Goal: Contribute content

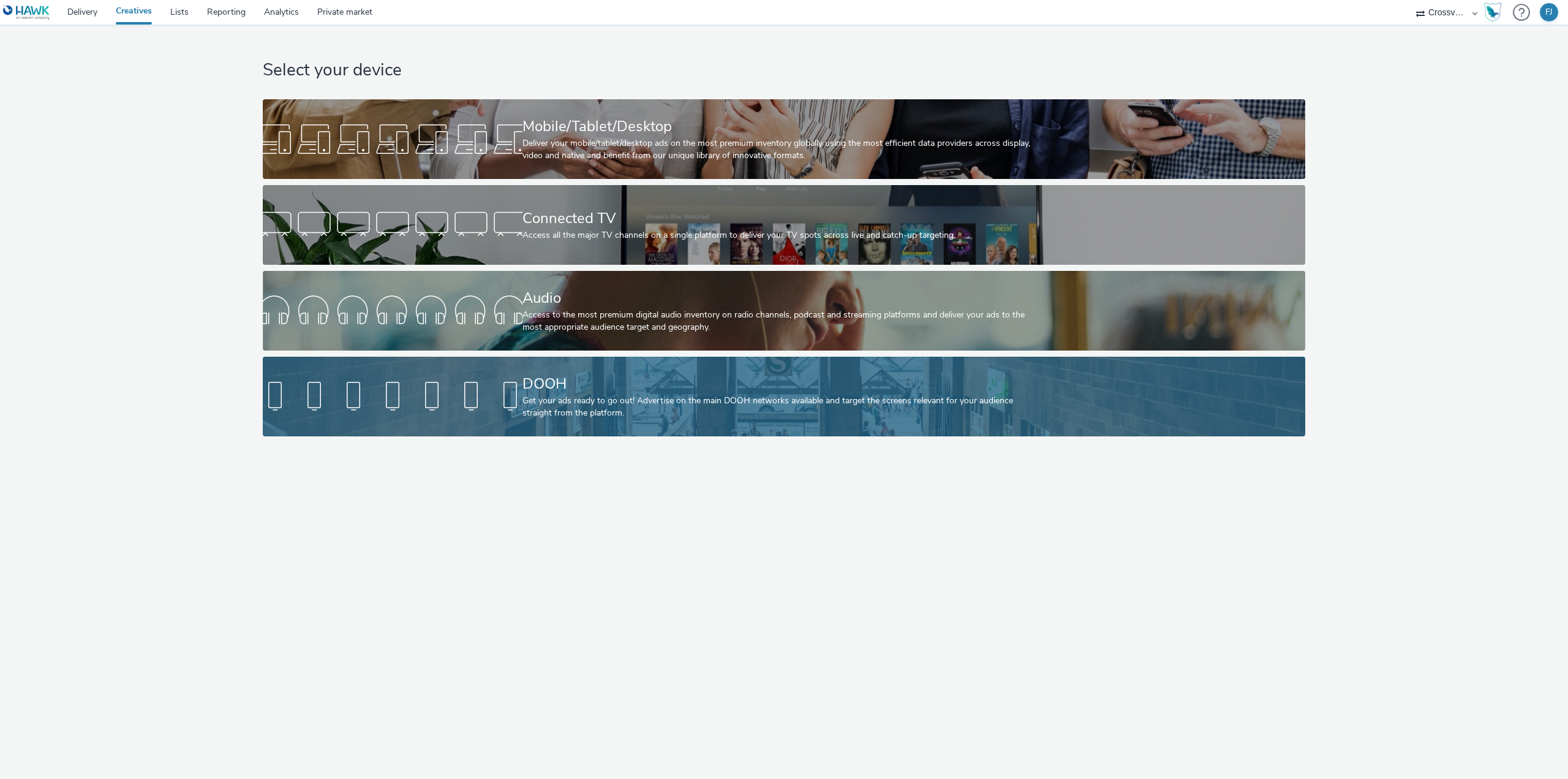
click at [513, 405] on div at bounding box center [392, 396] width 260 height 39
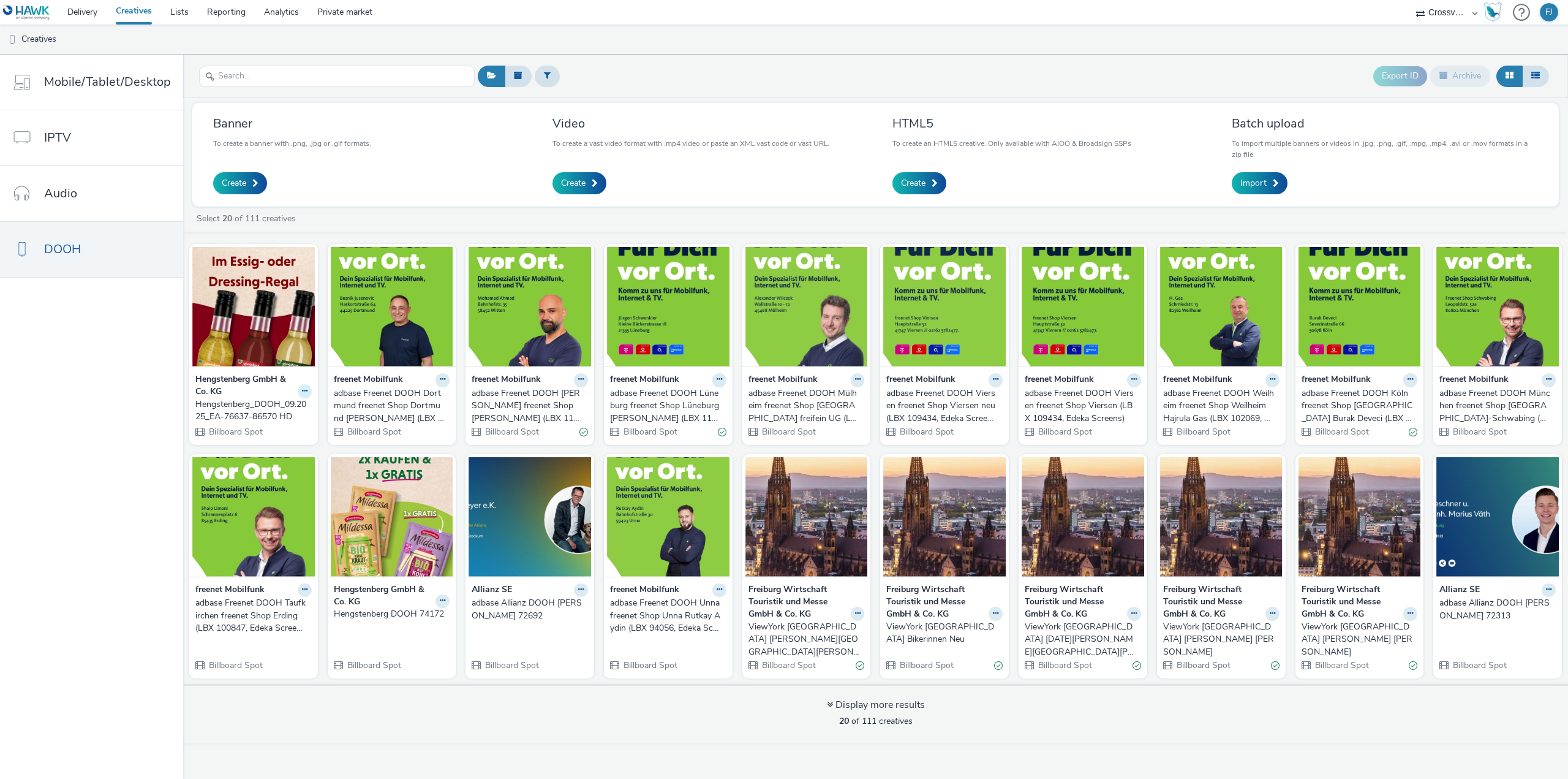
click at [302, 389] on icon at bounding box center [304, 391] width 5 height 7
click at [269, 411] on link "Edit" at bounding box center [266, 412] width 92 height 25
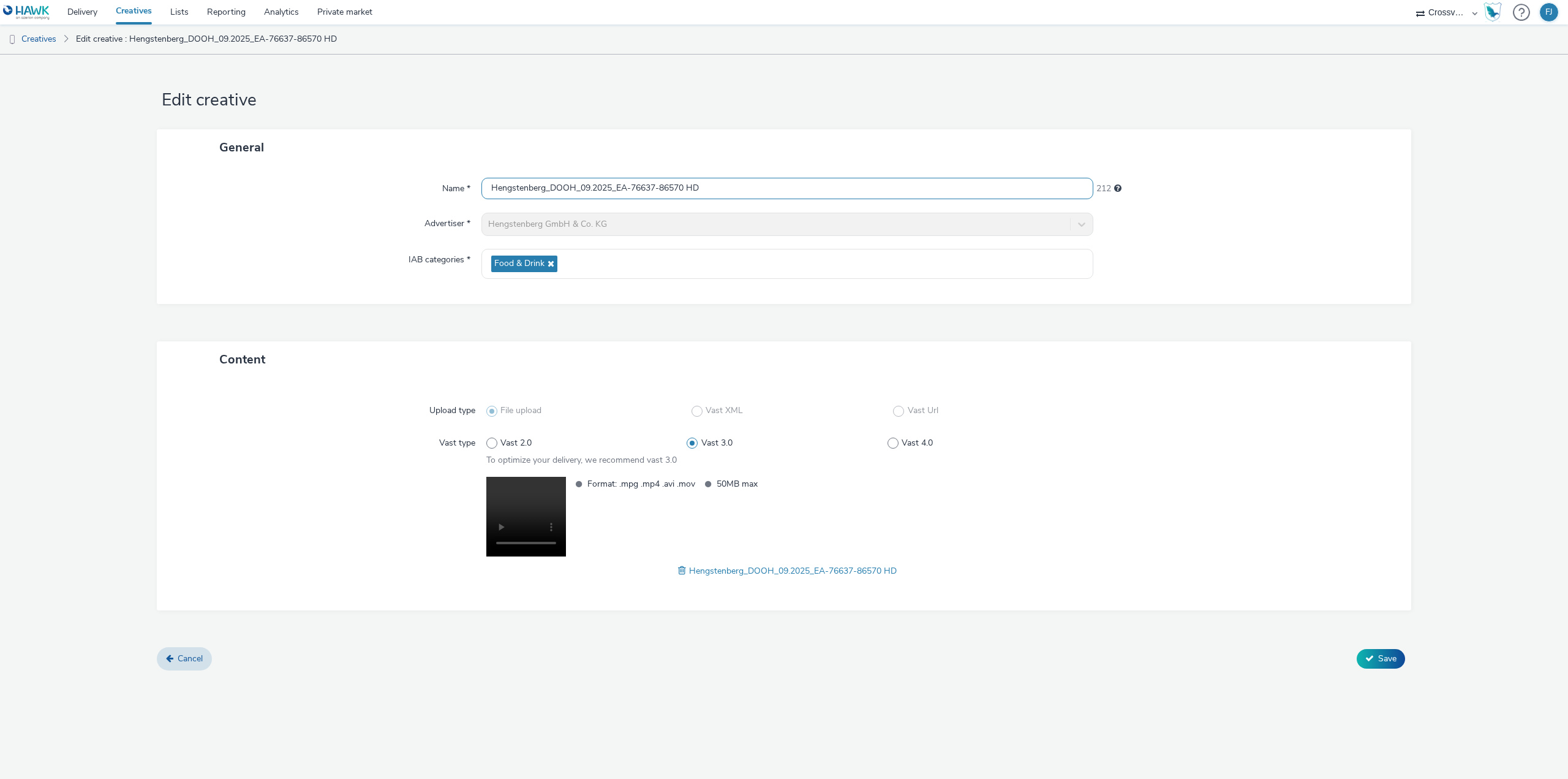
drag, startPoint x: 710, startPoint y: 190, endPoint x: 420, endPoint y: 190, distance: 290.0
click at [420, 190] on div "Name * Hengstenberg_DOOH_09.2025_EA-76637-86570 HD 212" at bounding box center [784, 189] width 1230 height 22
click at [37, 40] on link "Creatives" at bounding box center [31, 39] width 62 height 30
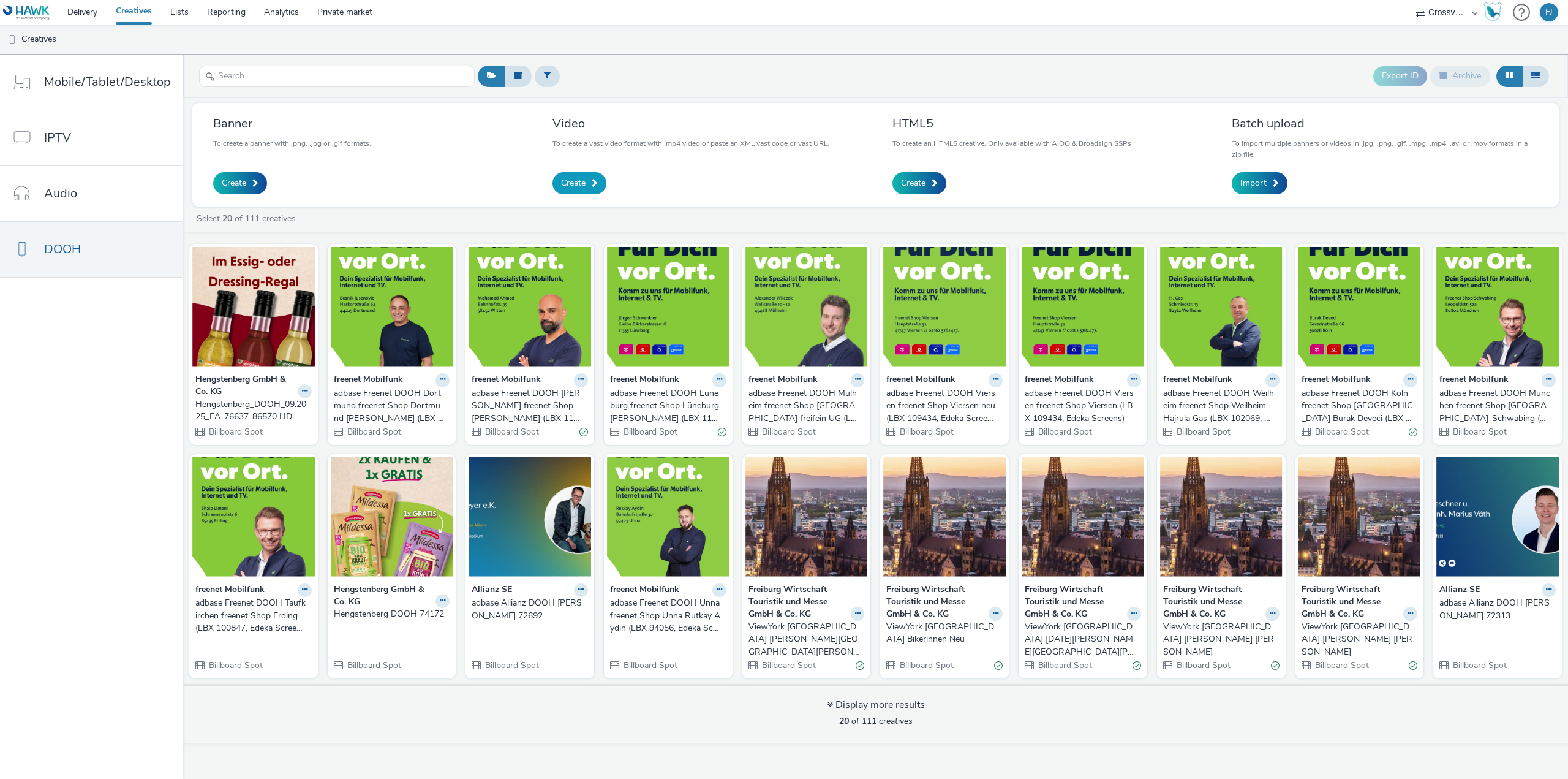
click at [574, 188] on span "Create" at bounding box center [573, 183] width 25 height 12
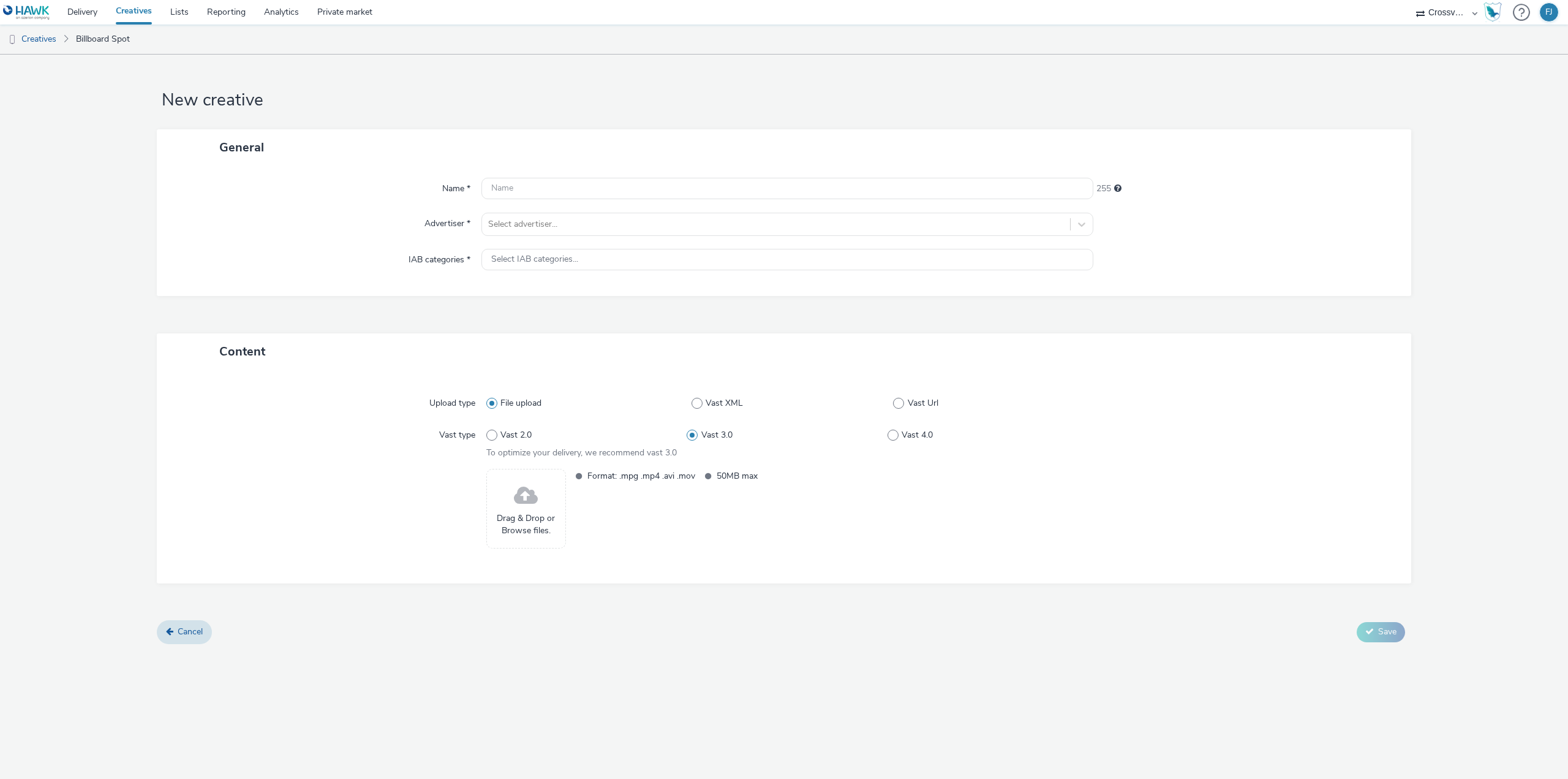
click at [570, 173] on div "Name * 255 Advertiser * Select advertiser... IAB categories * Select IAB catego…" at bounding box center [784, 230] width 1255 height 130
click at [568, 184] on input "text" at bounding box center [787, 188] width 612 height 22
paste input "Hengstenberg_DOOH_09.2025_EA-76637-86570 HD"
type input "Hengstenberg_DOOH_09.2025_EA-76637-86570 HD - 25 FPS"
click at [568, 228] on div at bounding box center [776, 225] width 576 height 15
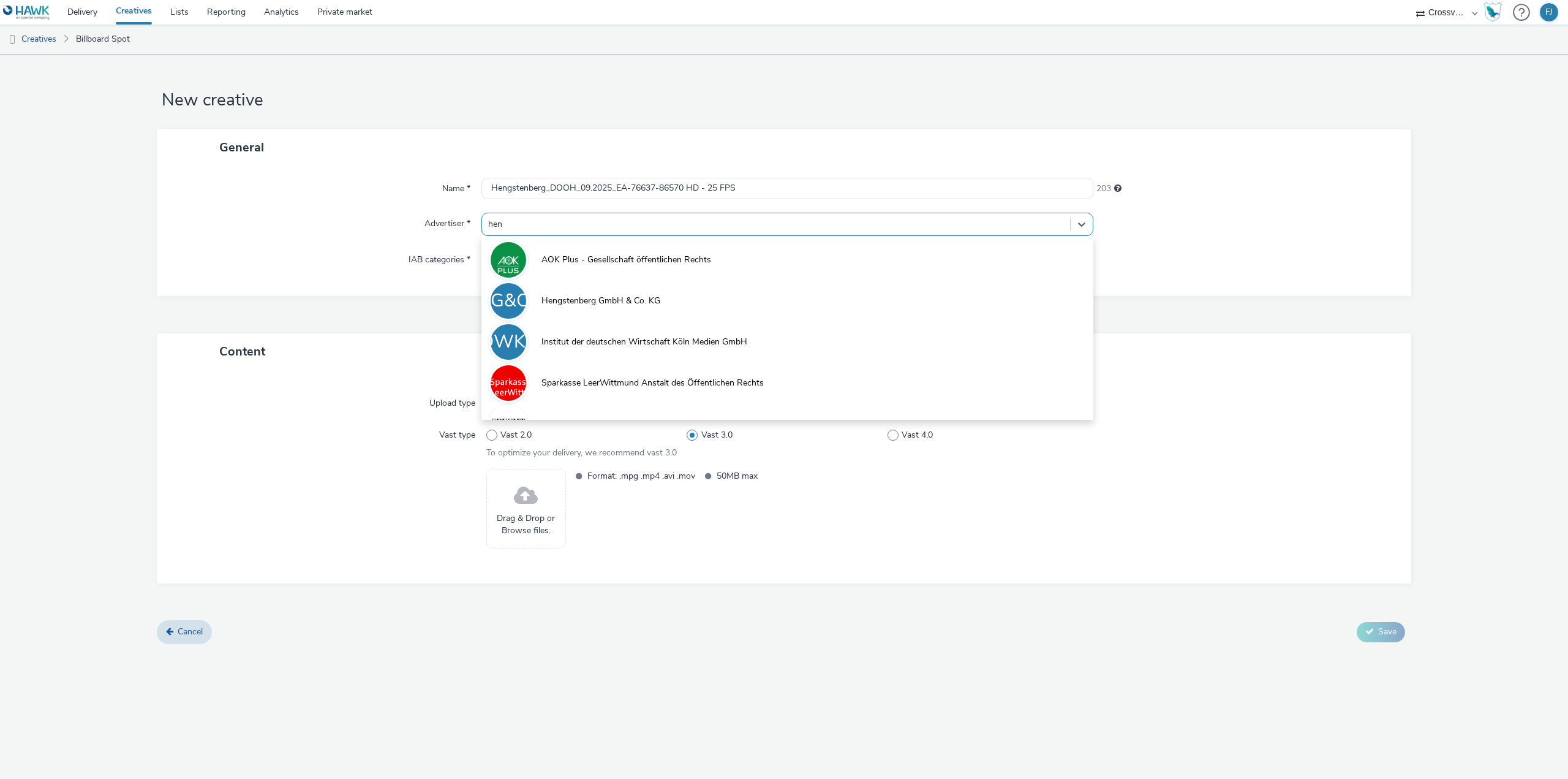
type input "heng"
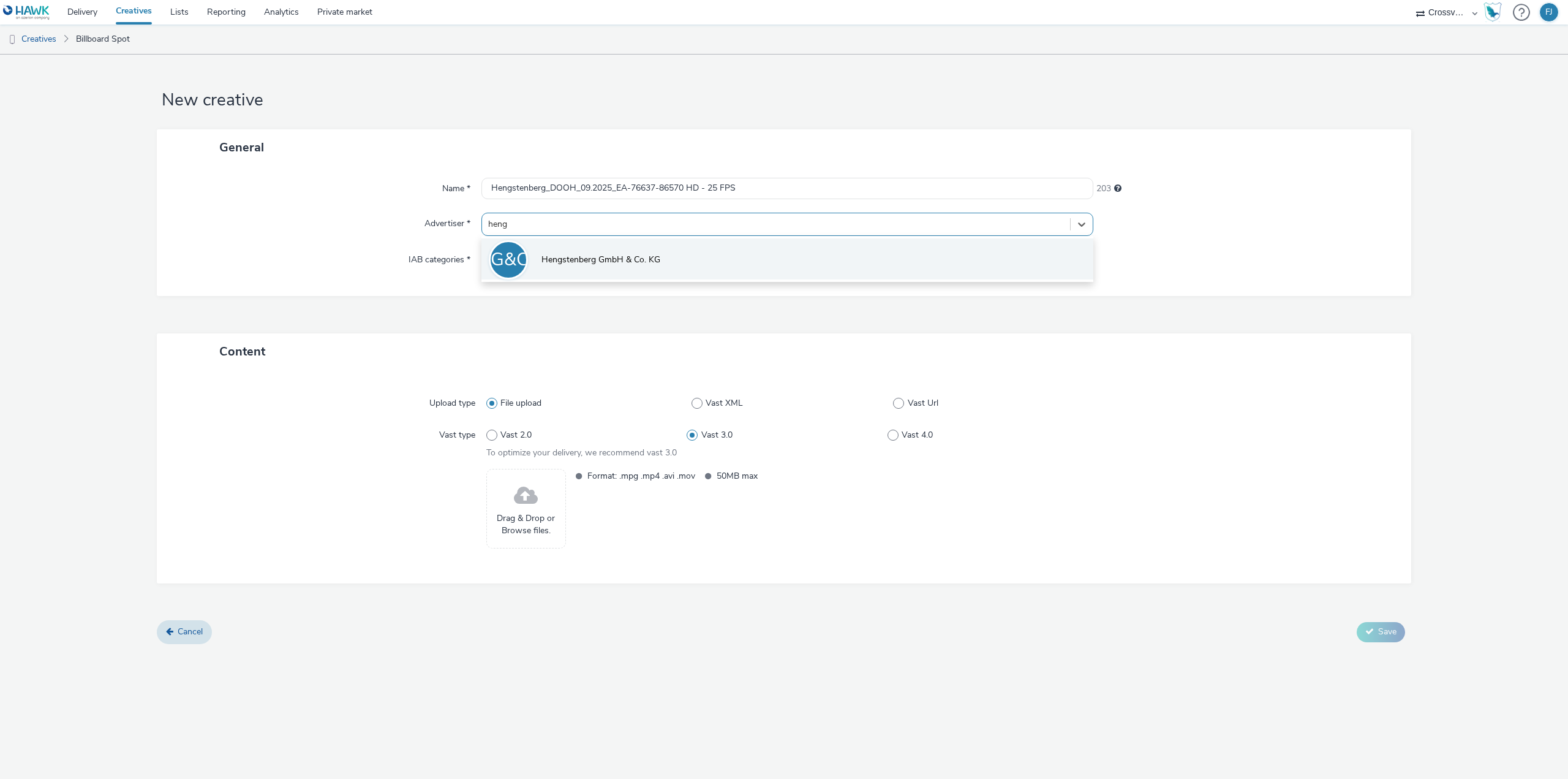
click at [600, 259] on span "Hengstenberg GmbH & Co. KG" at bounding box center [601, 260] width 119 height 12
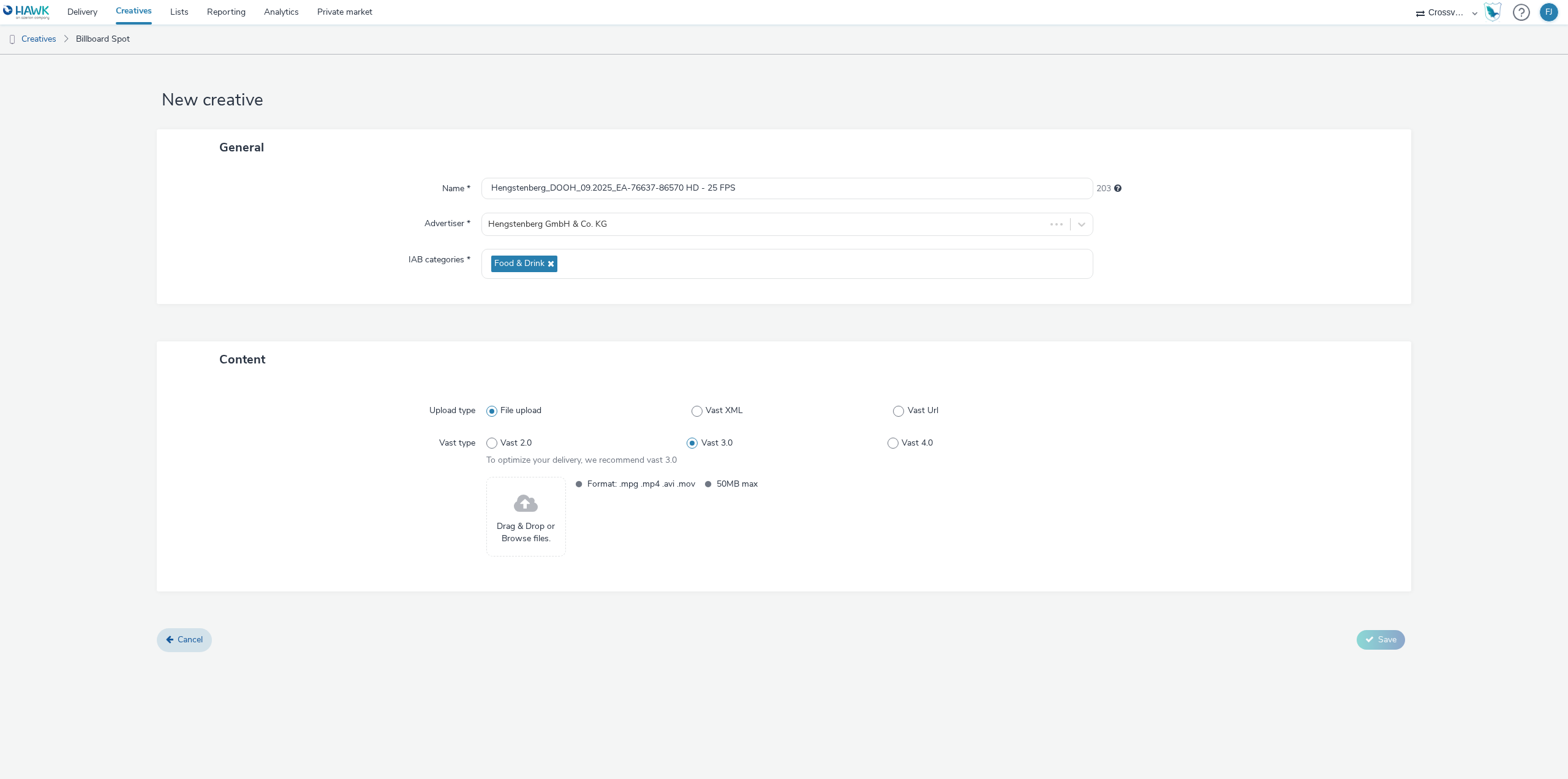
click at [527, 507] on span at bounding box center [526, 504] width 24 height 33
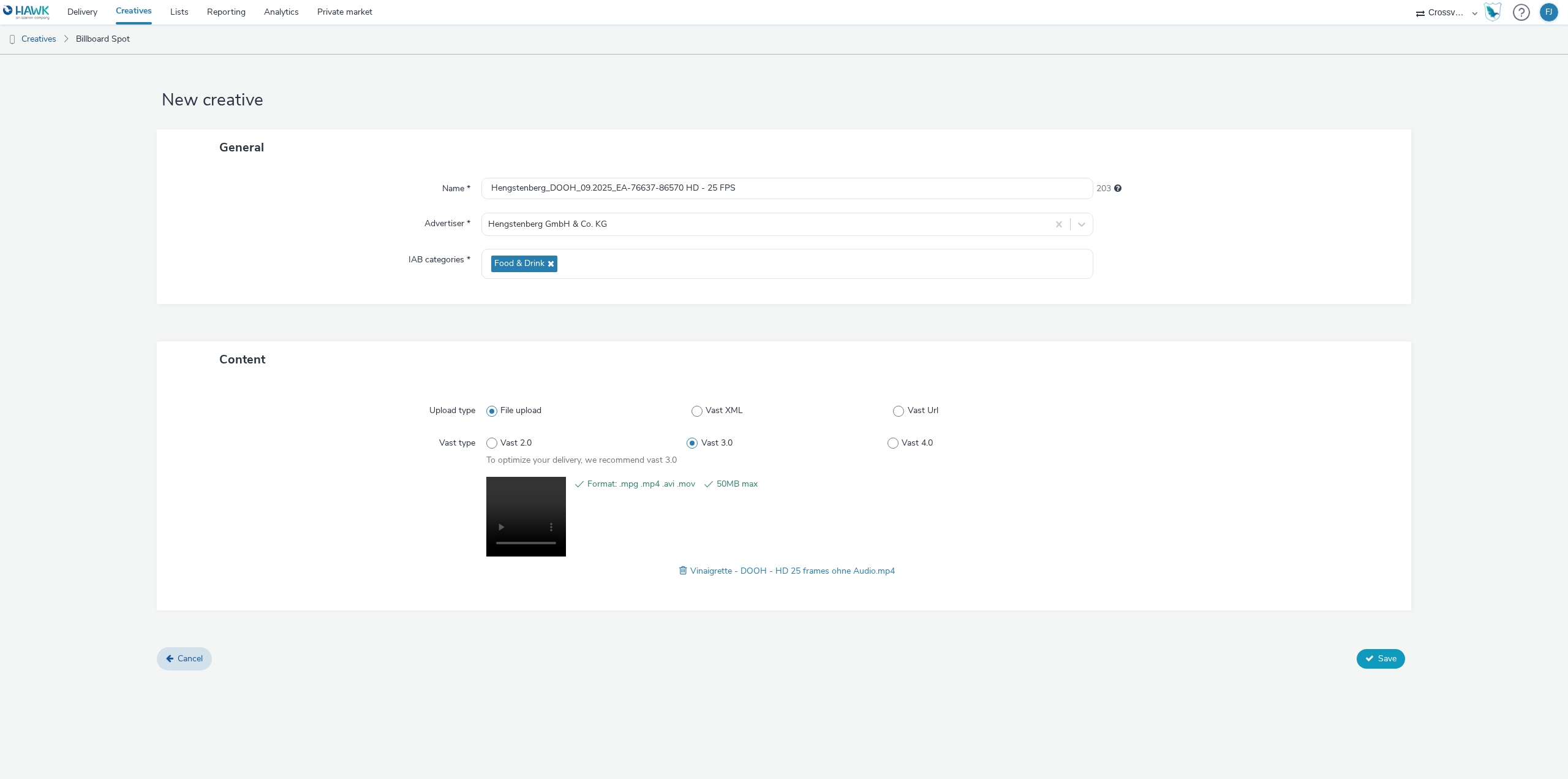
click at [1392, 653] on span "Save" at bounding box center [1387, 658] width 19 height 12
